Goal: Information Seeking & Learning: Learn about a topic

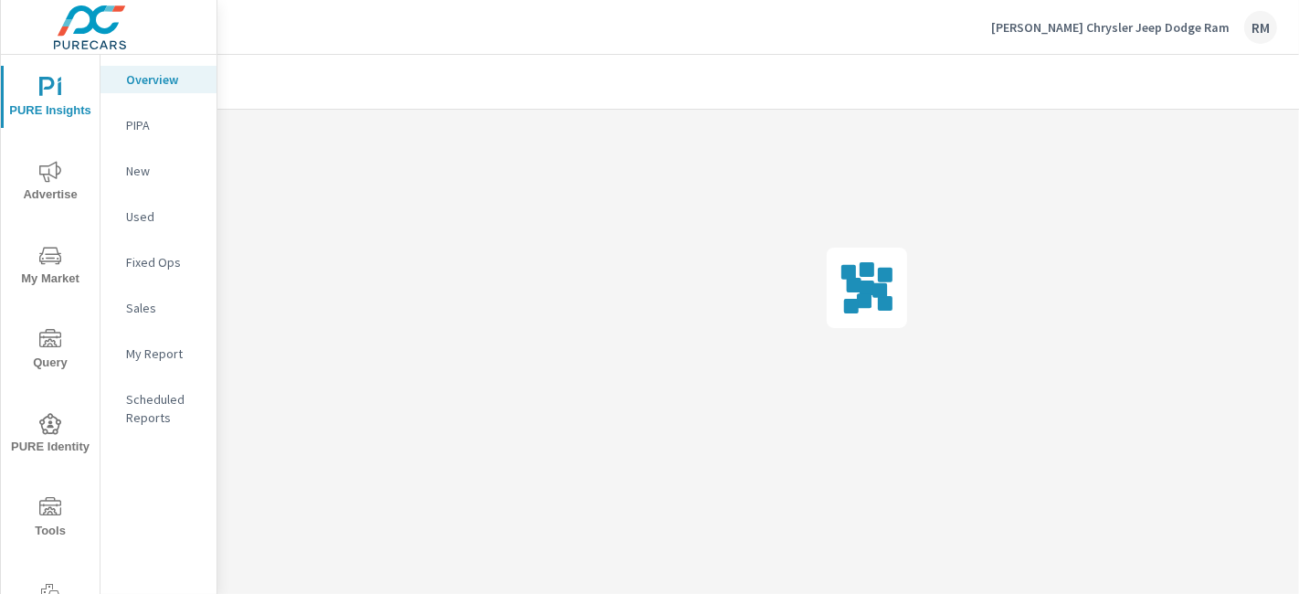
click at [59, 285] on span "My Market" at bounding box center [50, 267] width 88 height 45
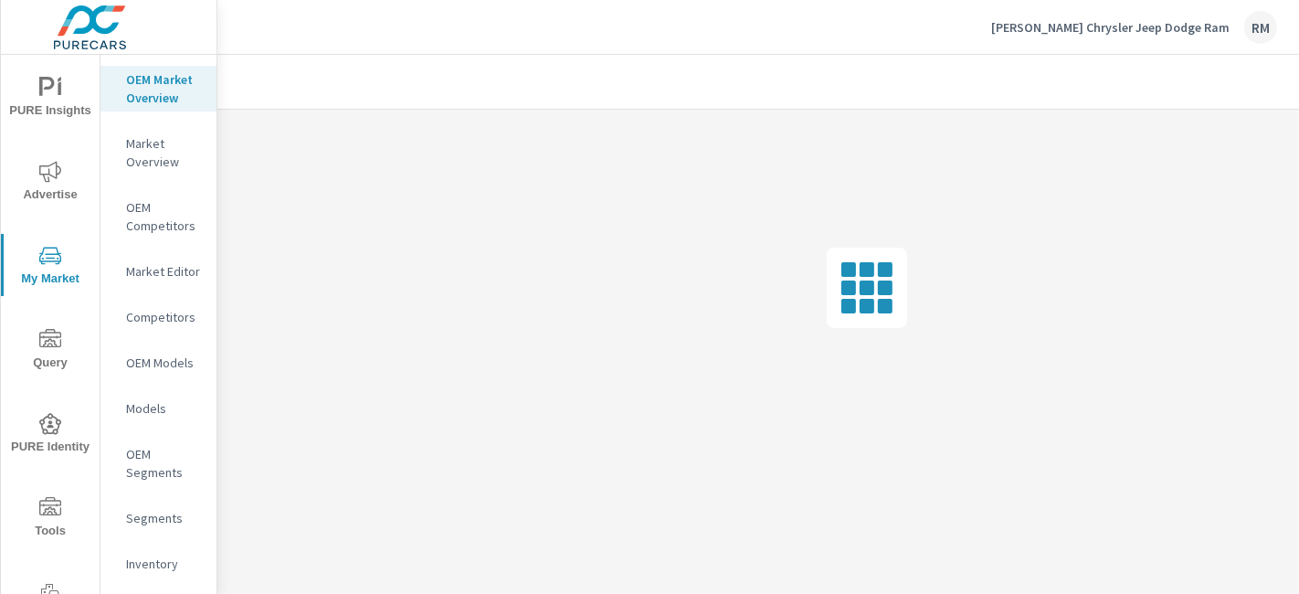
click at [162, 280] on p "Market Editor" at bounding box center [164, 271] width 76 height 18
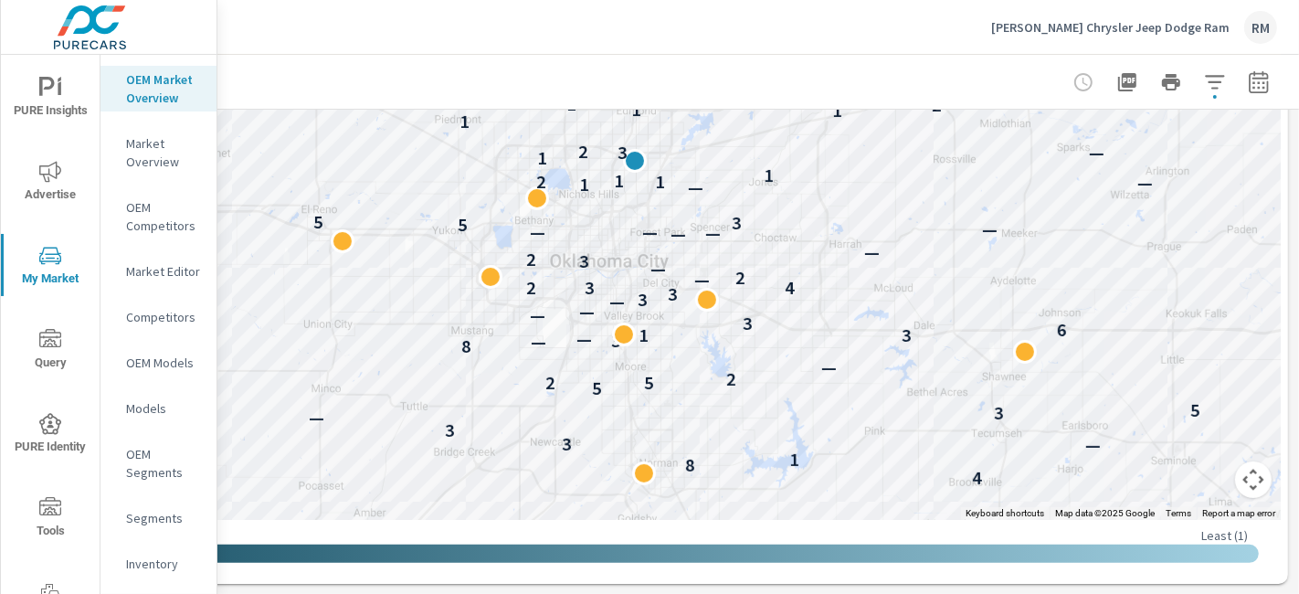
scroll to position [414, 285]
click at [1237, 489] on button "Map camera controls" at bounding box center [1253, 479] width 37 height 37
click at [1201, 471] on button "Zoom out" at bounding box center [1207, 479] width 37 height 37
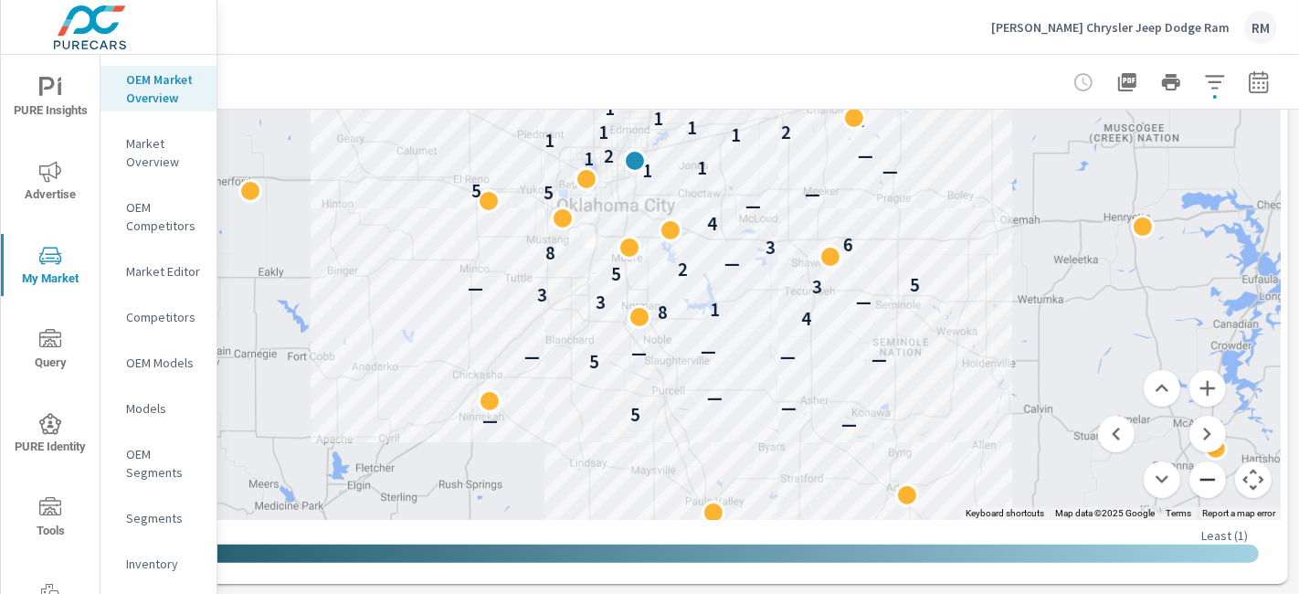
click at [1189, 480] on button "Zoom out" at bounding box center [1207, 479] width 37 height 37
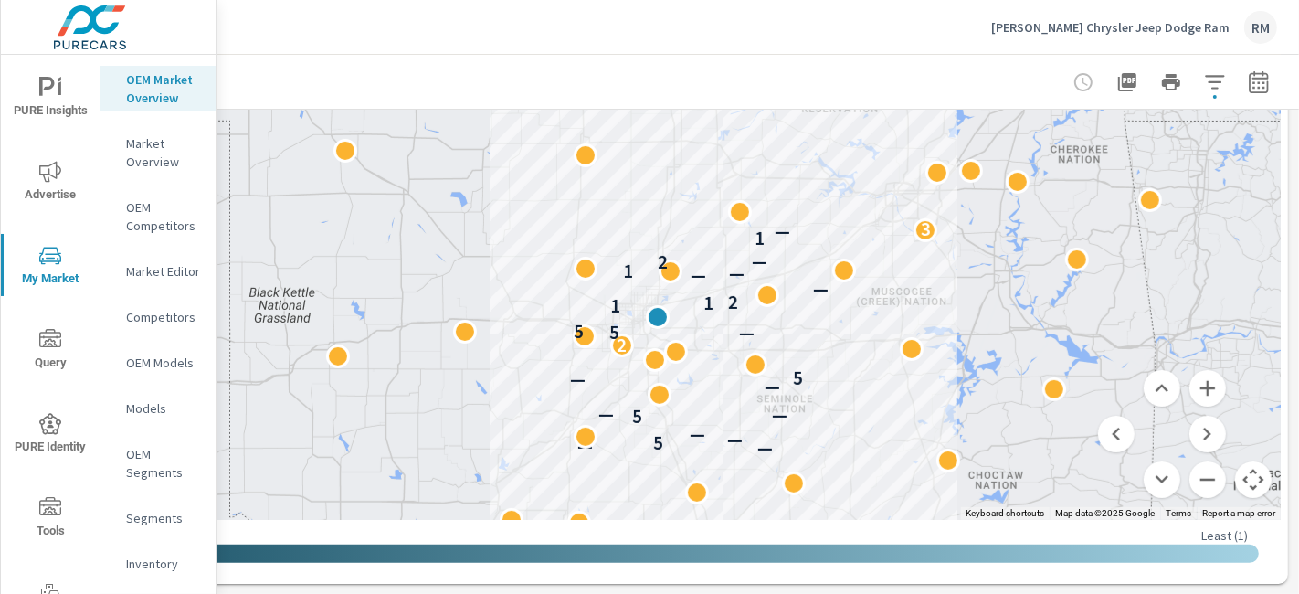
drag, startPoint x: 911, startPoint y: 228, endPoint x: 933, endPoint y: 386, distance: 159.5
click at [1202, 397] on button "Zoom in" at bounding box center [1207, 388] width 37 height 37
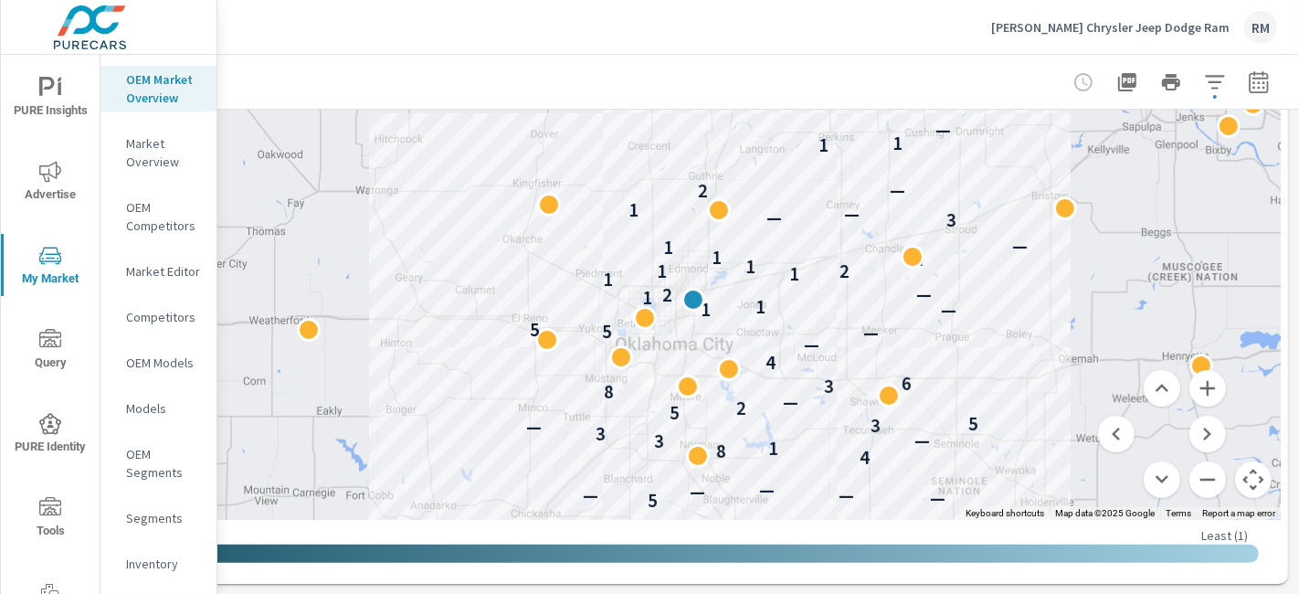
drag, startPoint x: 1067, startPoint y: 363, endPoint x: 1079, endPoint y: 187, distance: 175.8
click at [1079, 187] on div "— — 5 — — 5 — — — — — 4 8 1 — 3 3 — 3 5 5 2 — 8 3 6 4 — — 5 5 — 1 1 1 — 2 1 1 2…" at bounding box center [1220, 304] width 1169 height 658
click at [1189, 486] on button "Zoom out" at bounding box center [1207, 479] width 37 height 37
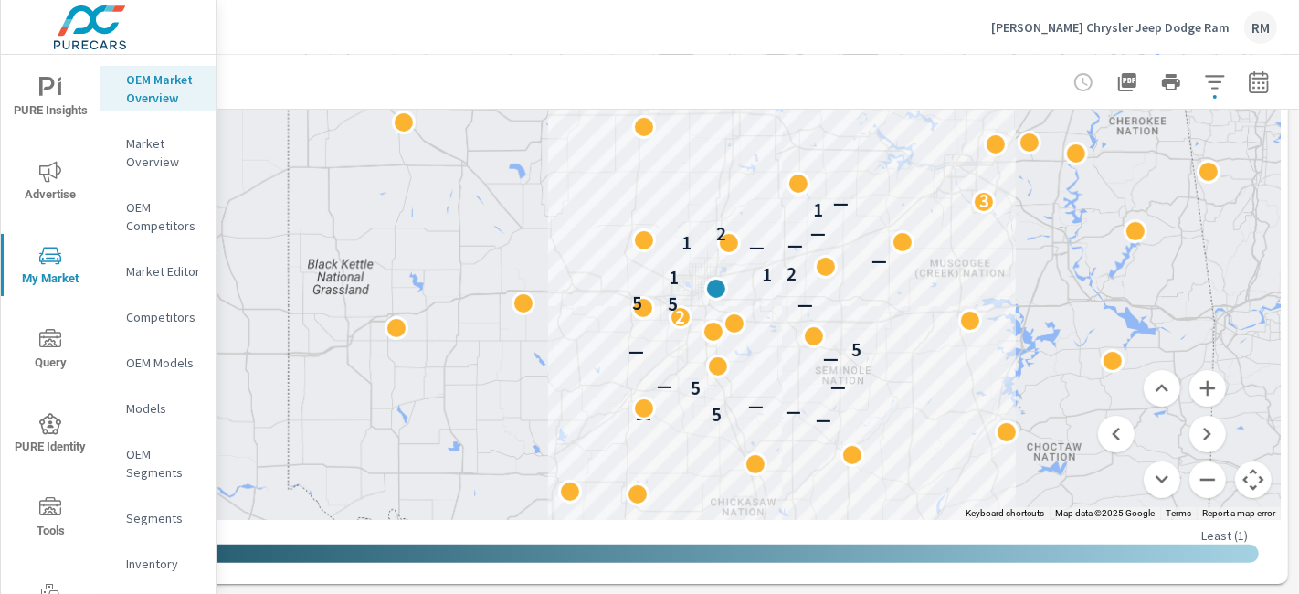
drag, startPoint x: 925, startPoint y: 226, endPoint x: 979, endPoint y: 287, distance: 80.8
click at [979, 287] on div "2 — — 5 — — 5 — — — — 5 2 — 5 5 1 1 2 — — — 1 — 2 1 — 3" at bounding box center [1259, 536] width 1169 height 658
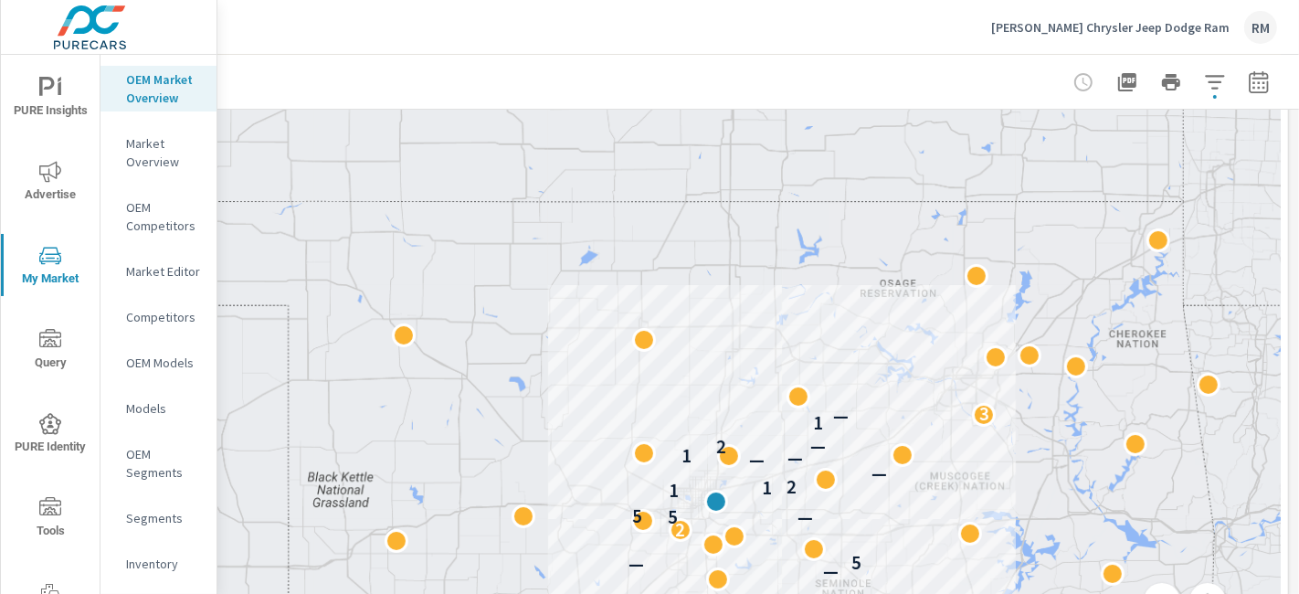
scroll to position [0, 285]
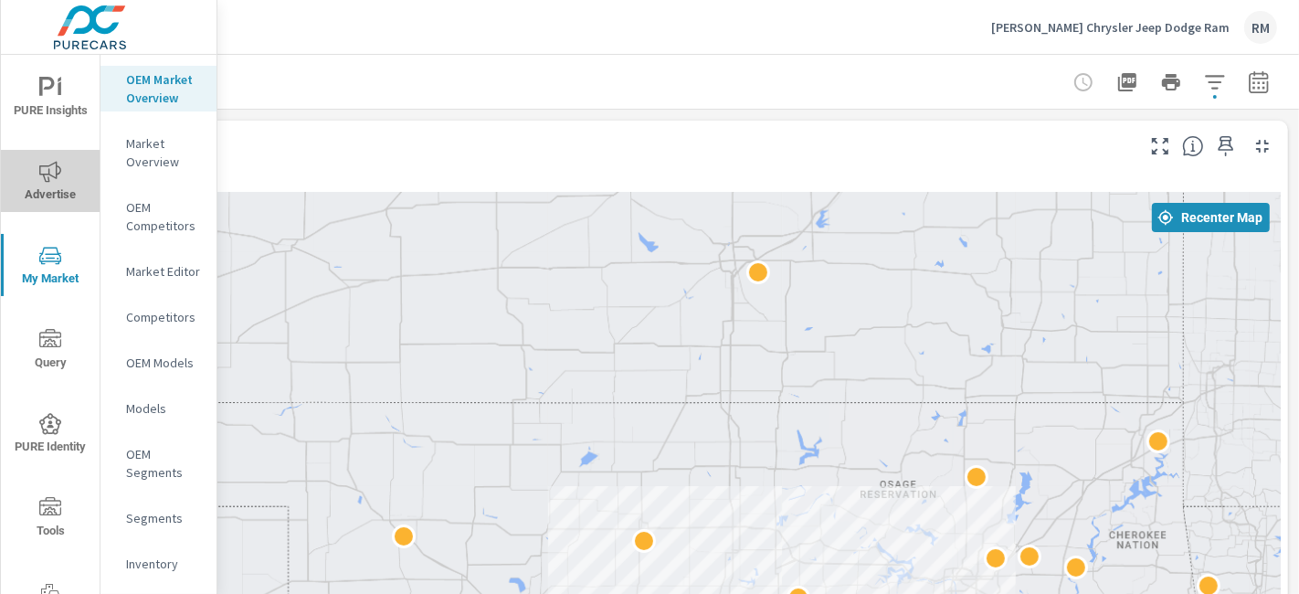
click at [49, 188] on span "Advertise" at bounding box center [50, 183] width 88 height 45
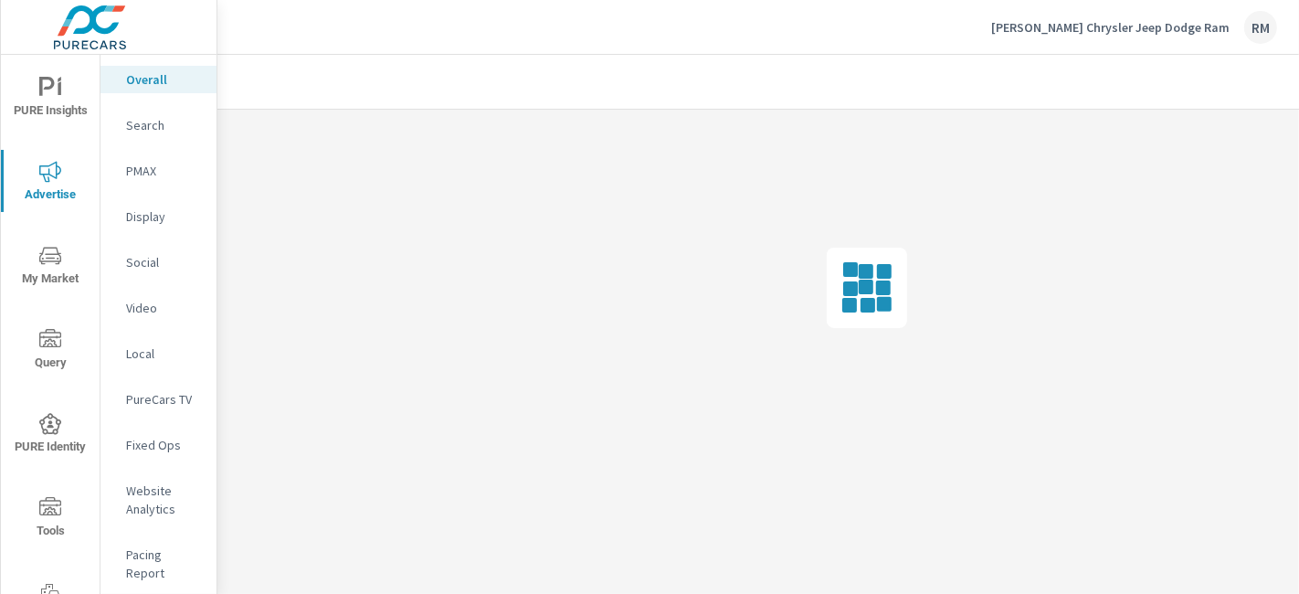
click at [146, 123] on p "Search" at bounding box center [164, 125] width 76 height 18
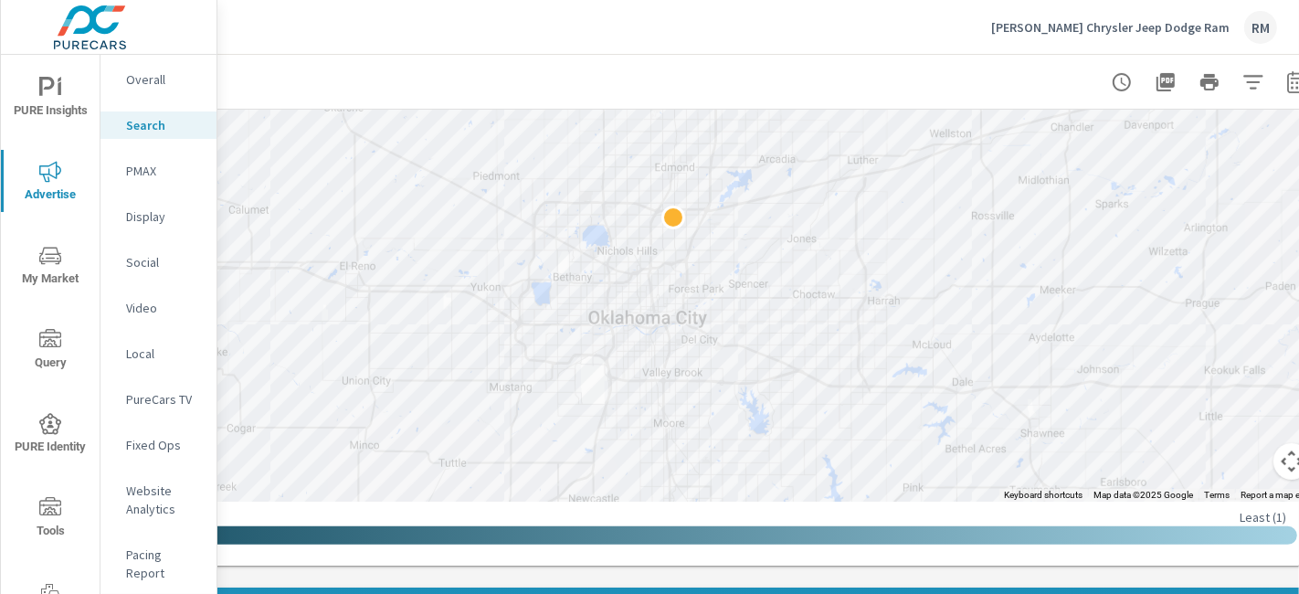
scroll to position [432, 285]
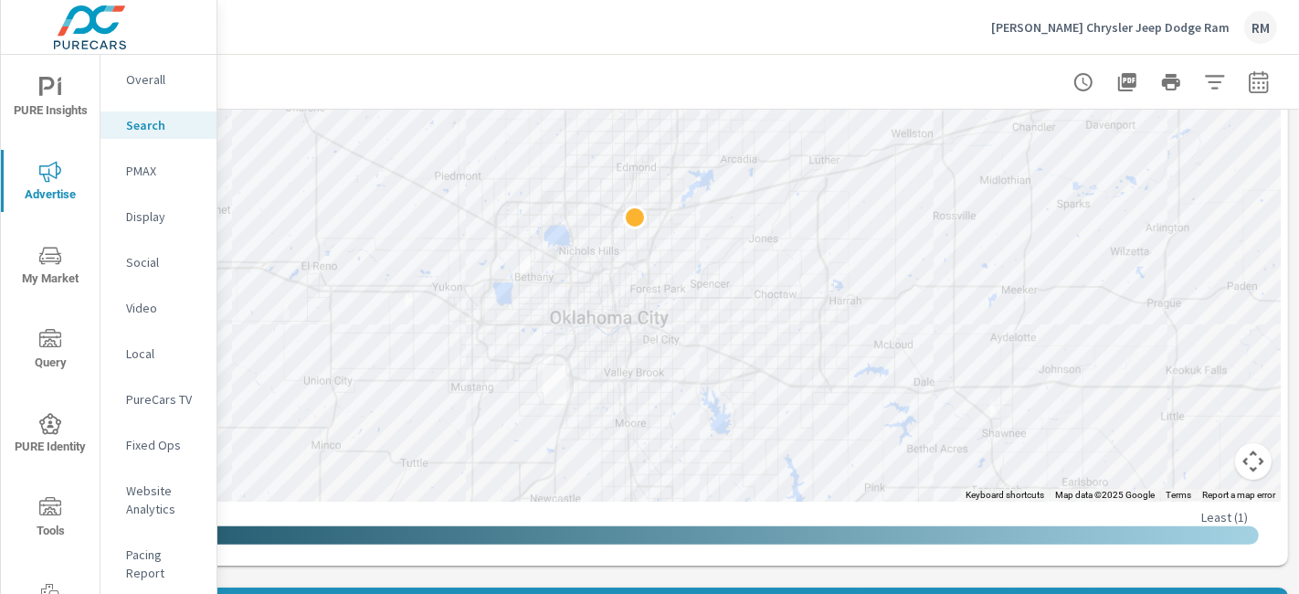
click at [1242, 464] on button "Map camera controls" at bounding box center [1253, 461] width 37 height 37
click at [1204, 456] on button "Zoom out" at bounding box center [1207, 461] width 37 height 37
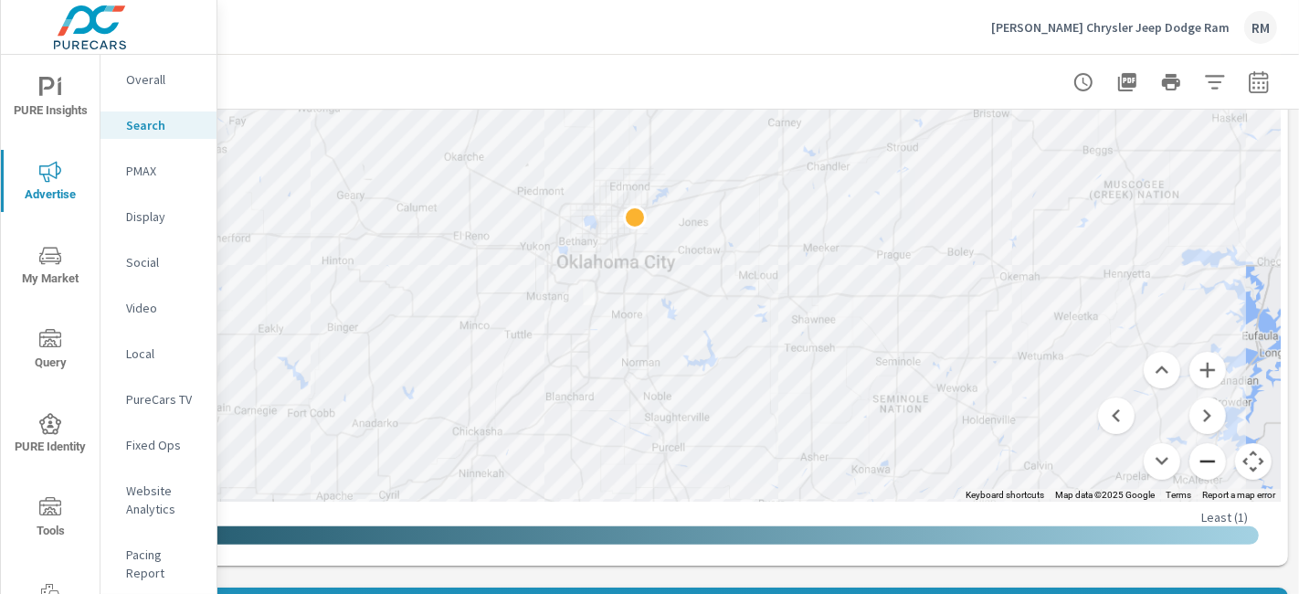
click at [1204, 456] on button "Zoom out" at bounding box center [1207, 461] width 37 height 37
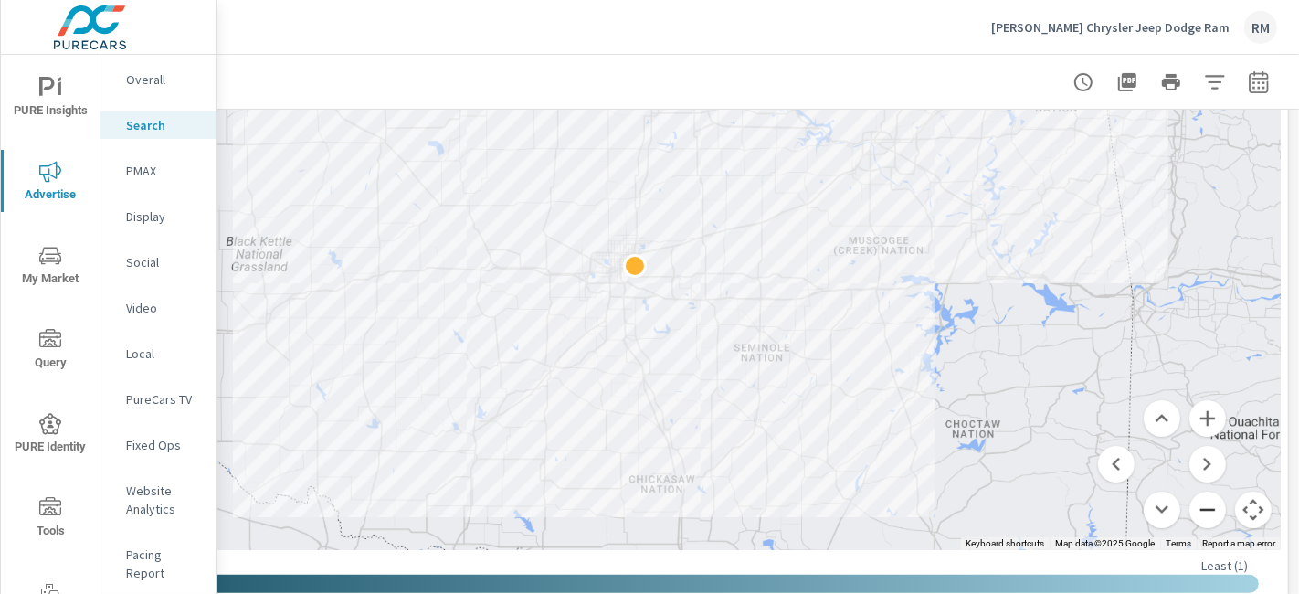
scroll to position [305, 285]
